Goal: Navigation & Orientation: Understand site structure

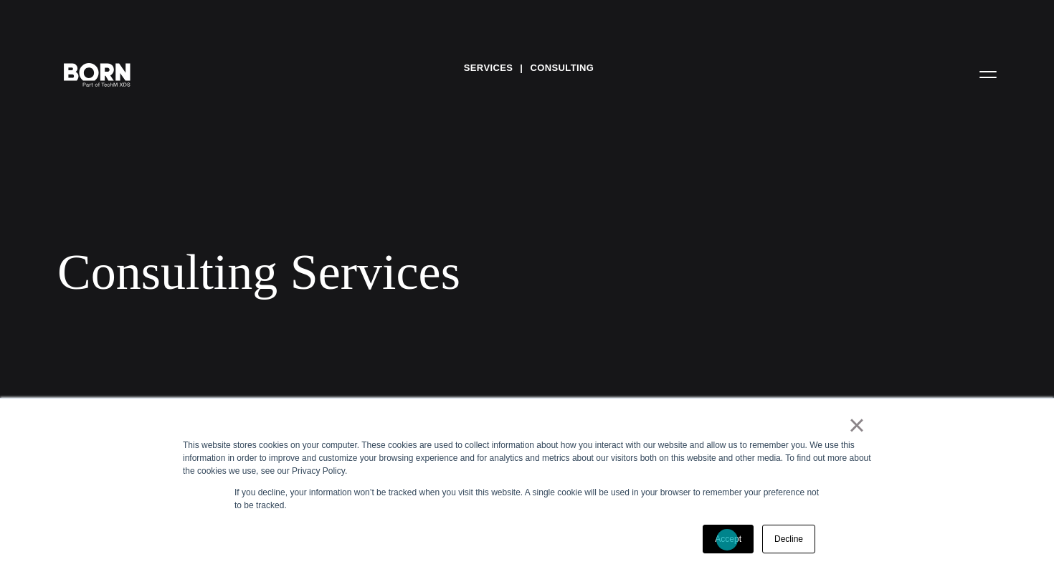
click at [727, 540] on link "Accept" at bounding box center [728, 539] width 51 height 29
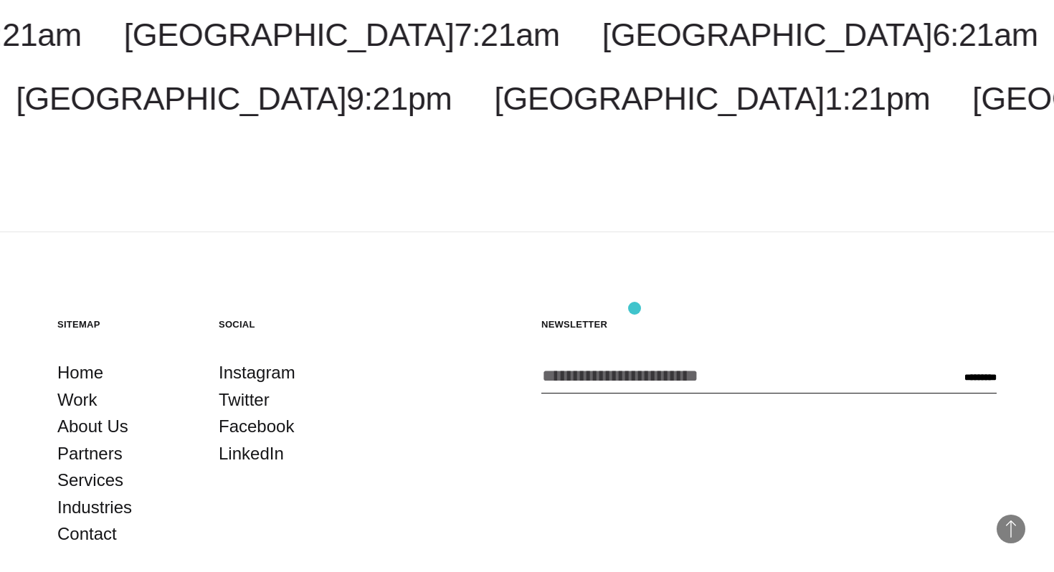
scroll to position [2750, 0]
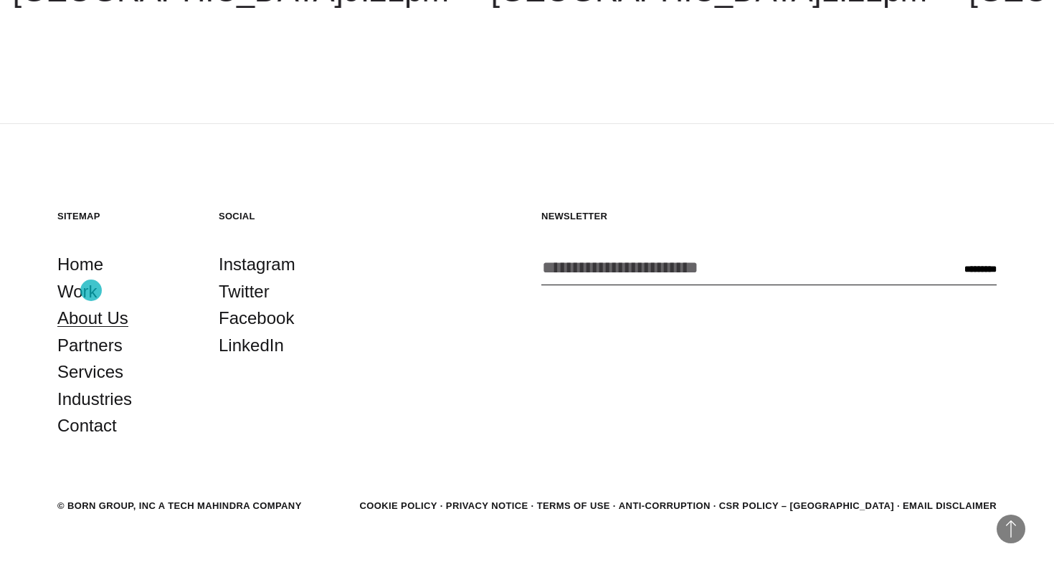
click at [91, 305] on link "About Us" at bounding box center [92, 318] width 71 height 27
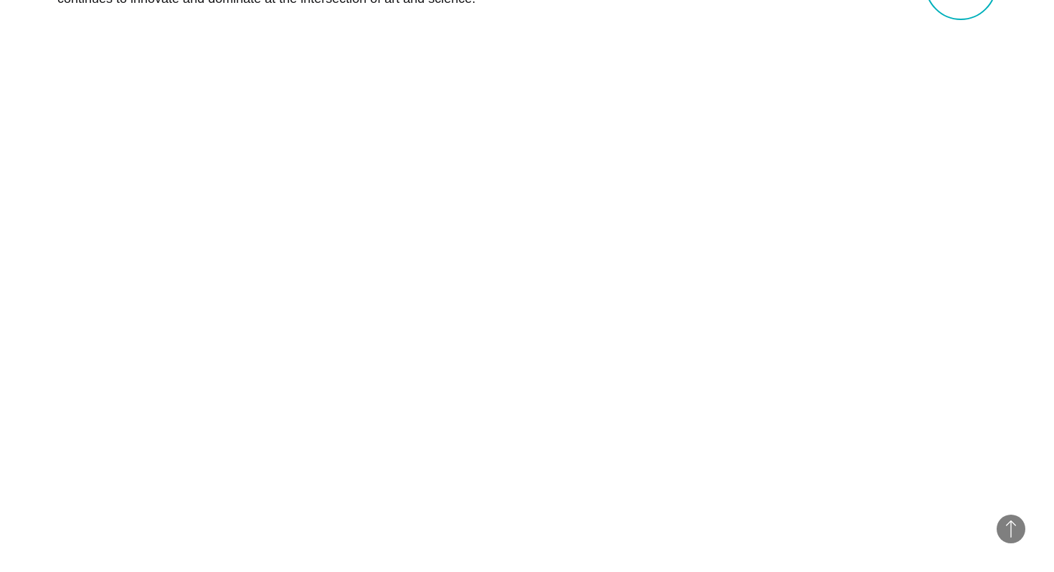
scroll to position [729, 0]
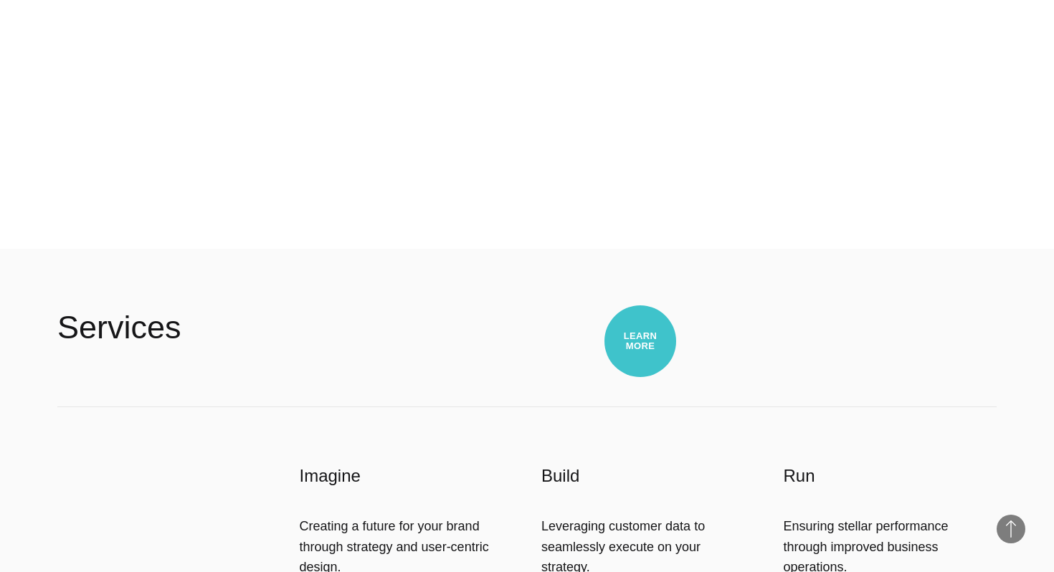
scroll to position [3188, 0]
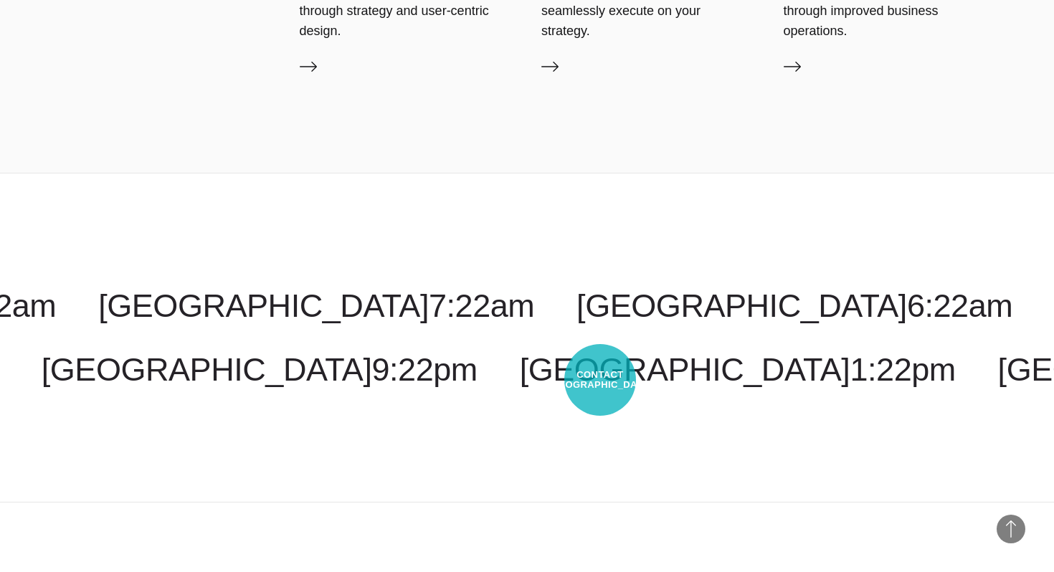
scroll to position [4130, 0]
